Goal: Navigation & Orientation: Find specific page/section

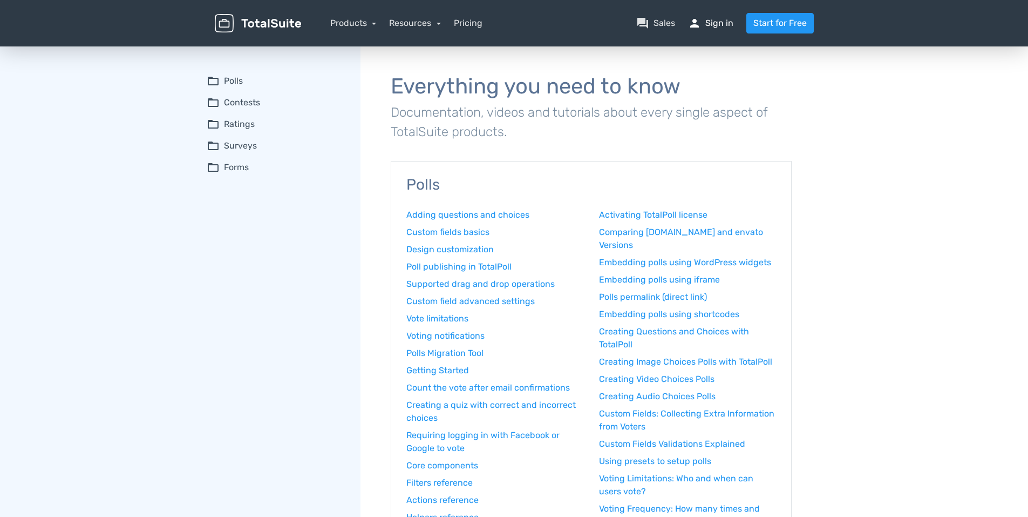
click at [721, 20] on link "person Sign in" at bounding box center [710, 23] width 45 height 13
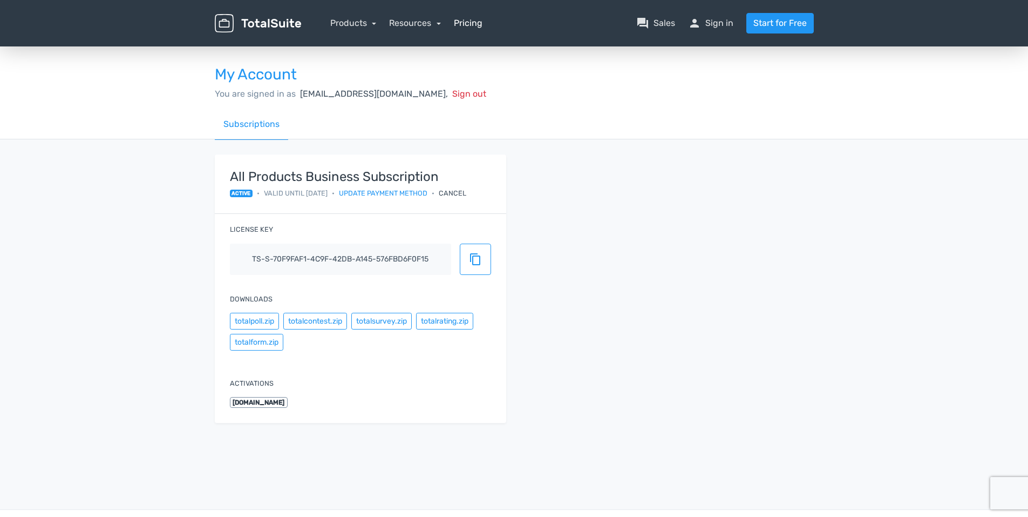
click at [464, 25] on link "Pricing" at bounding box center [468, 23] width 29 height 13
